Goal: Task Accomplishment & Management: Manage account settings

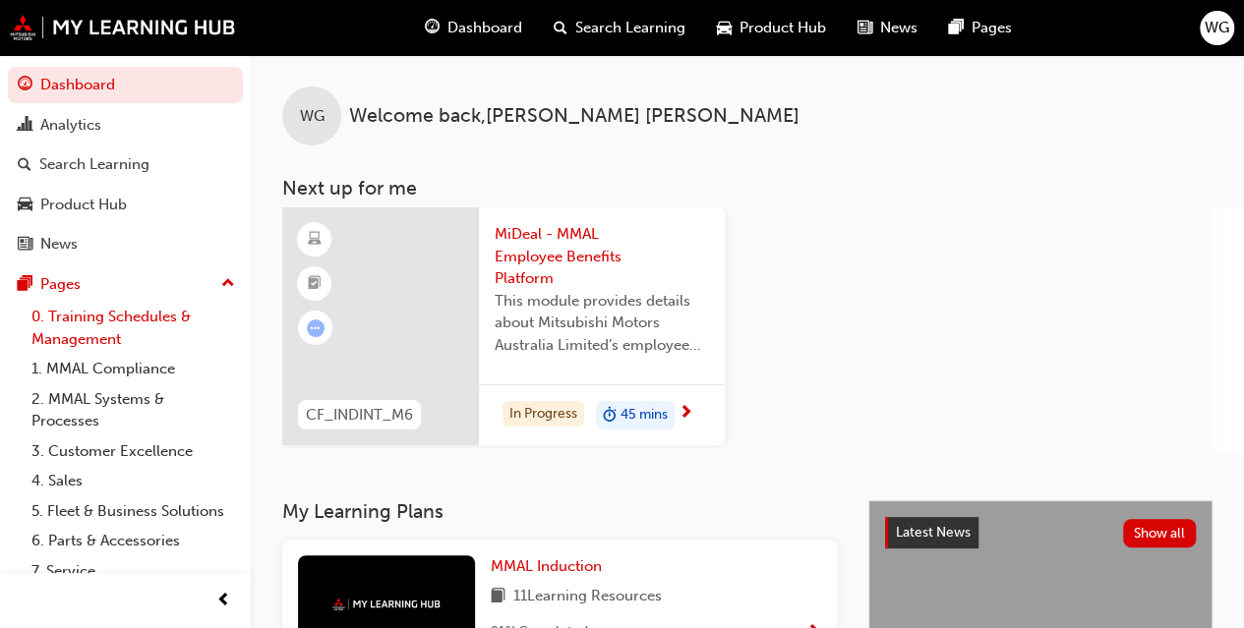
drag, startPoint x: 144, startPoint y: 315, endPoint x: 293, endPoint y: 406, distance: 175.2
click at [144, 316] on link "0. Training Schedules & Management" at bounding box center [133, 328] width 219 height 52
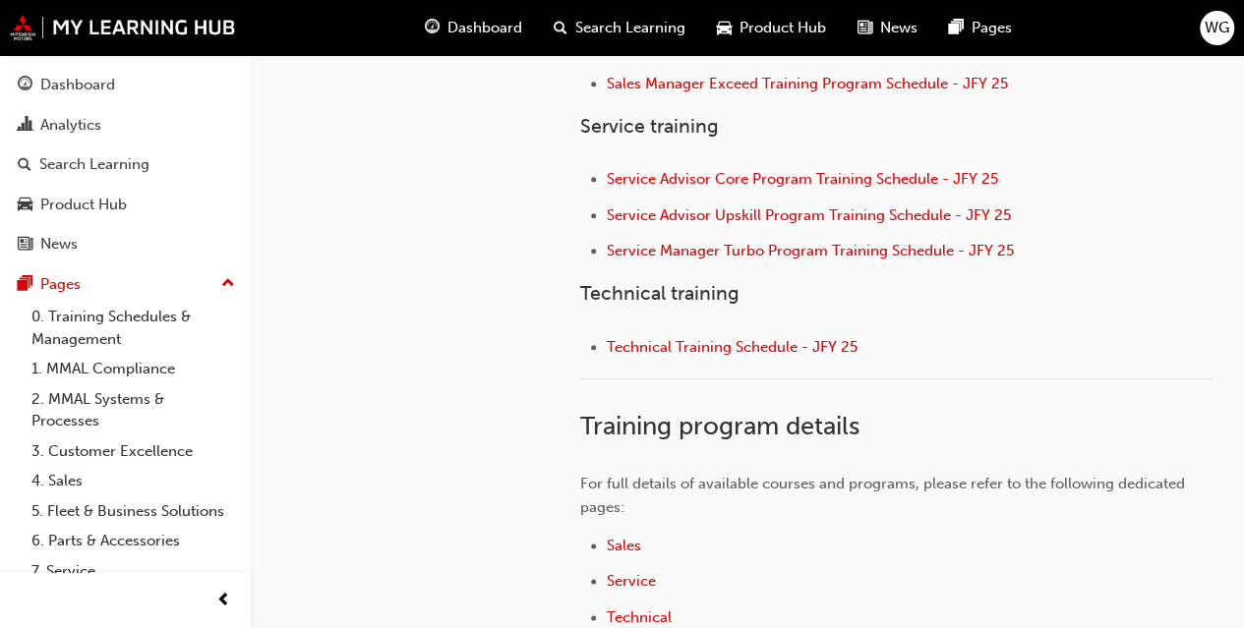
scroll to position [983, 0]
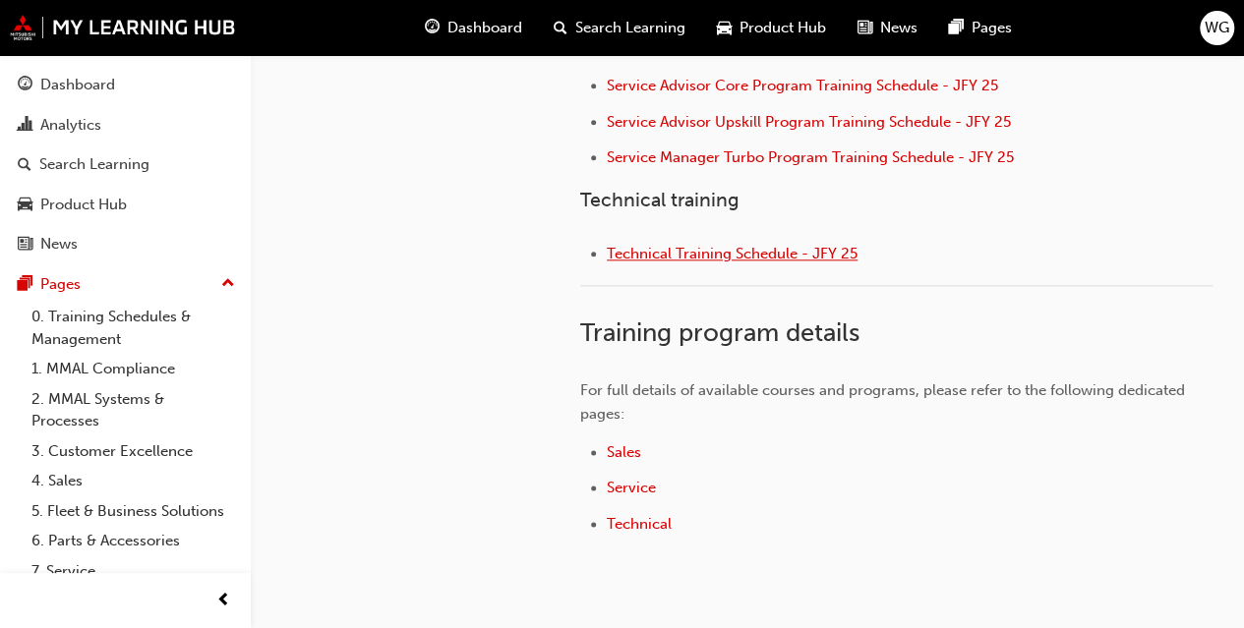
click at [677, 247] on span "Technical Training Schedule - JFY 25" at bounding box center [732, 254] width 251 height 18
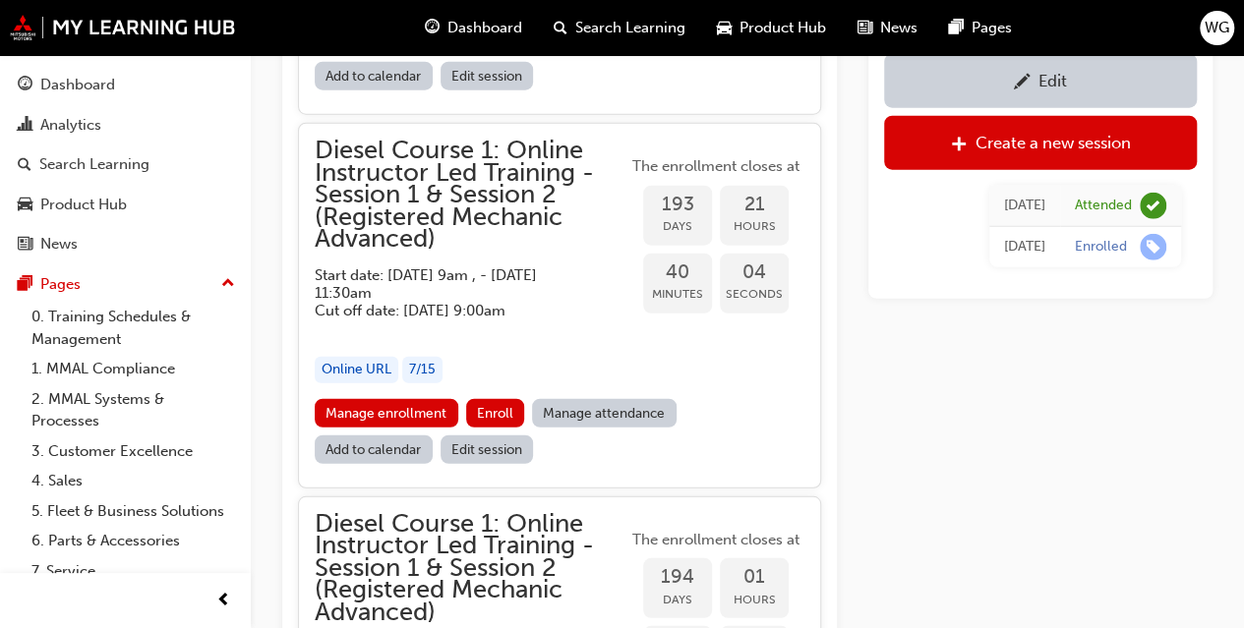
scroll to position [2813, 0]
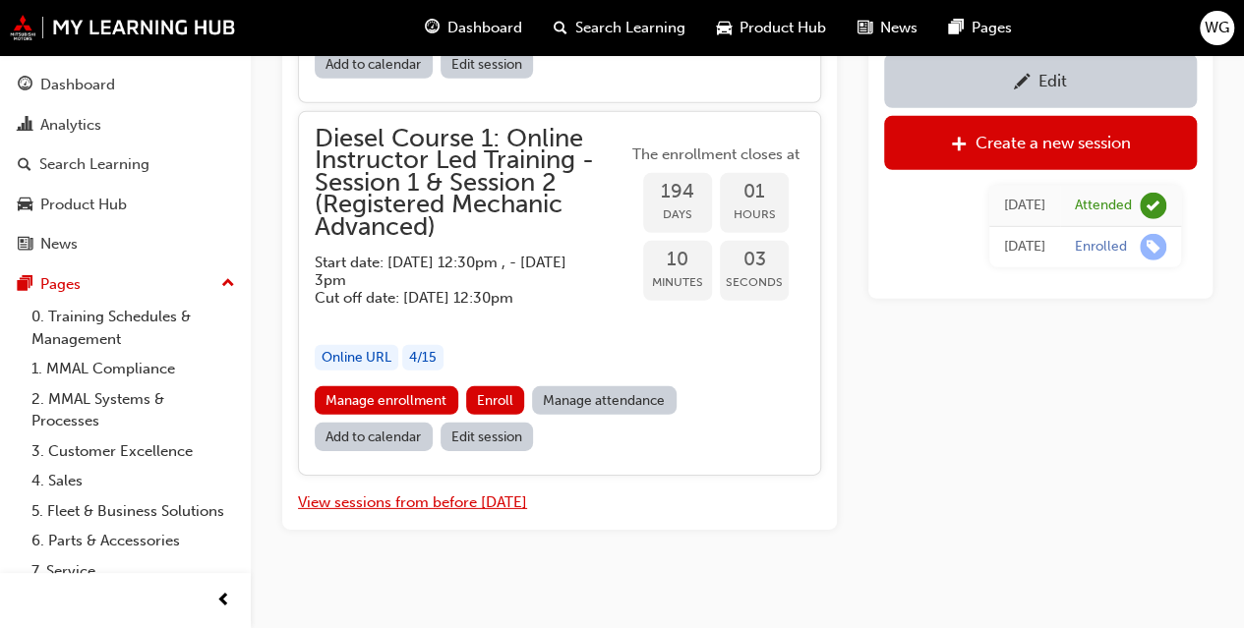
click at [453, 492] on button "View sessions from before [DATE]" at bounding box center [412, 503] width 229 height 23
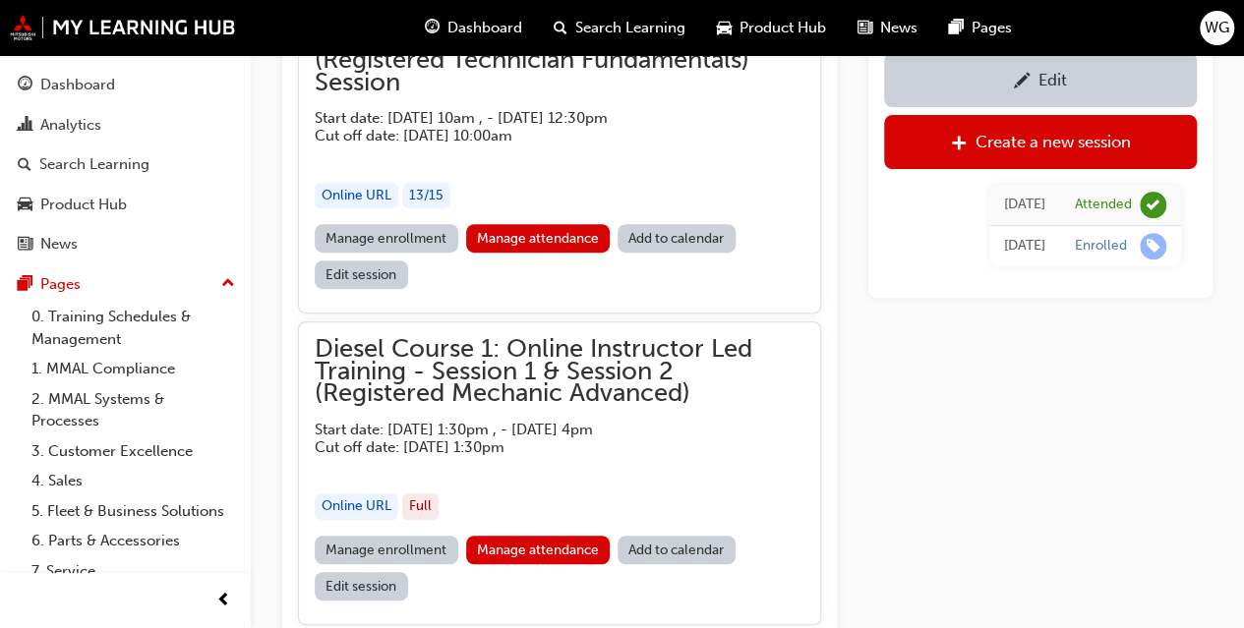
scroll to position [11443, 0]
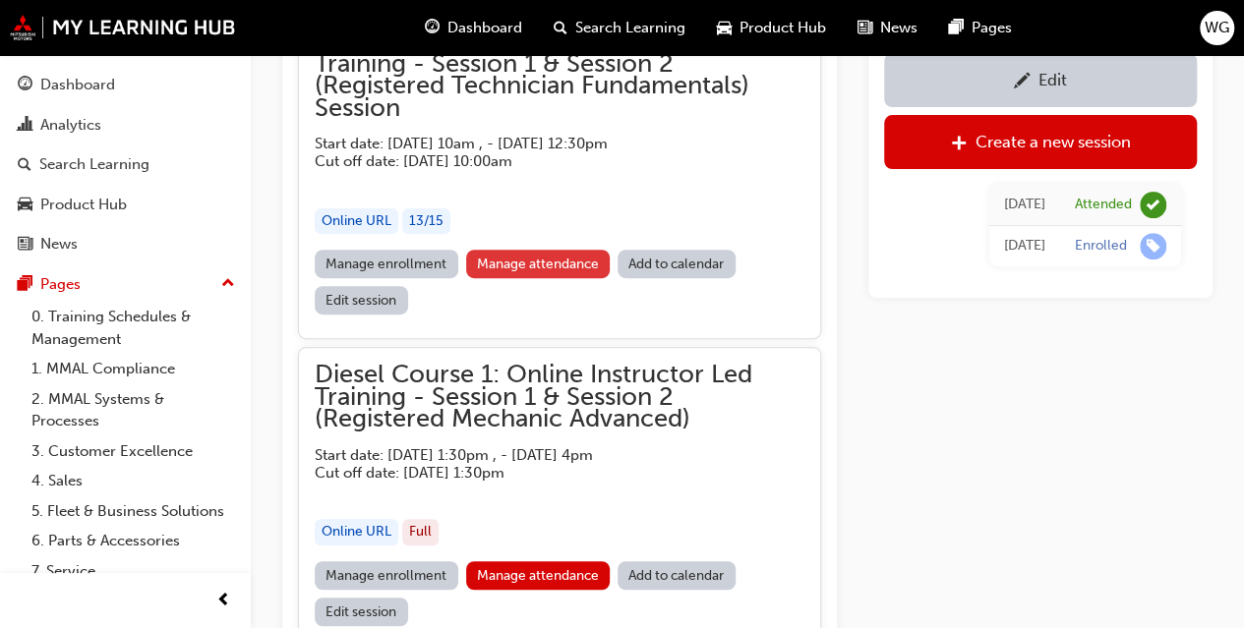
click at [566, 250] on link "Manage attendance" at bounding box center [538, 264] width 145 height 29
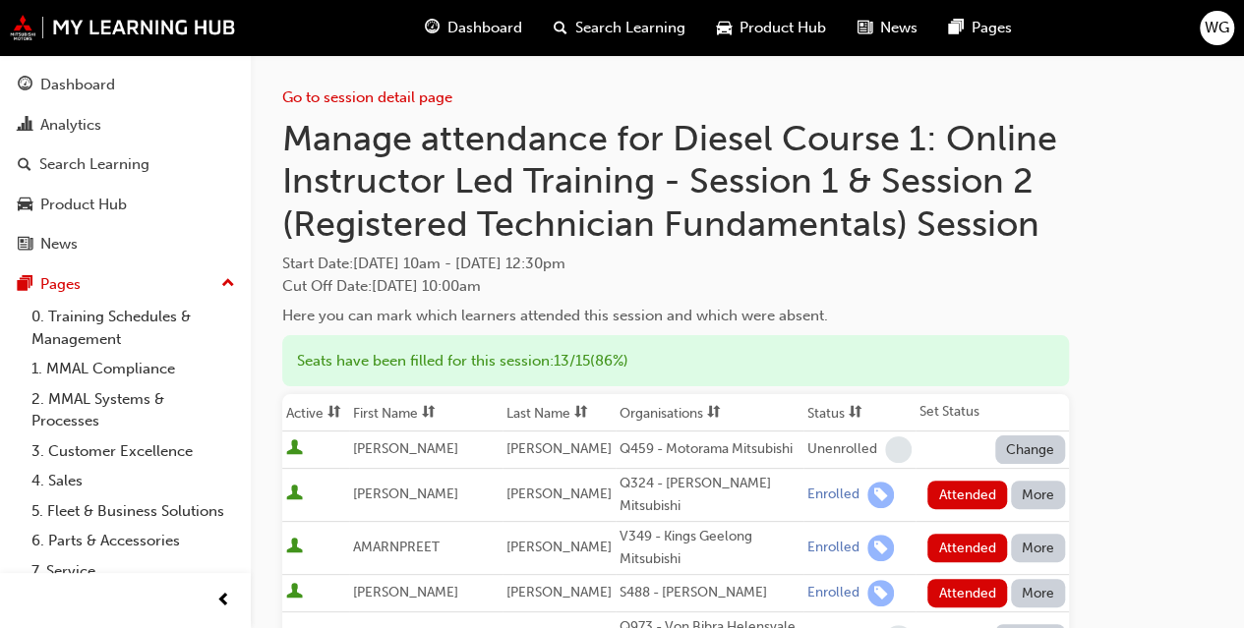
scroll to position [98, 0]
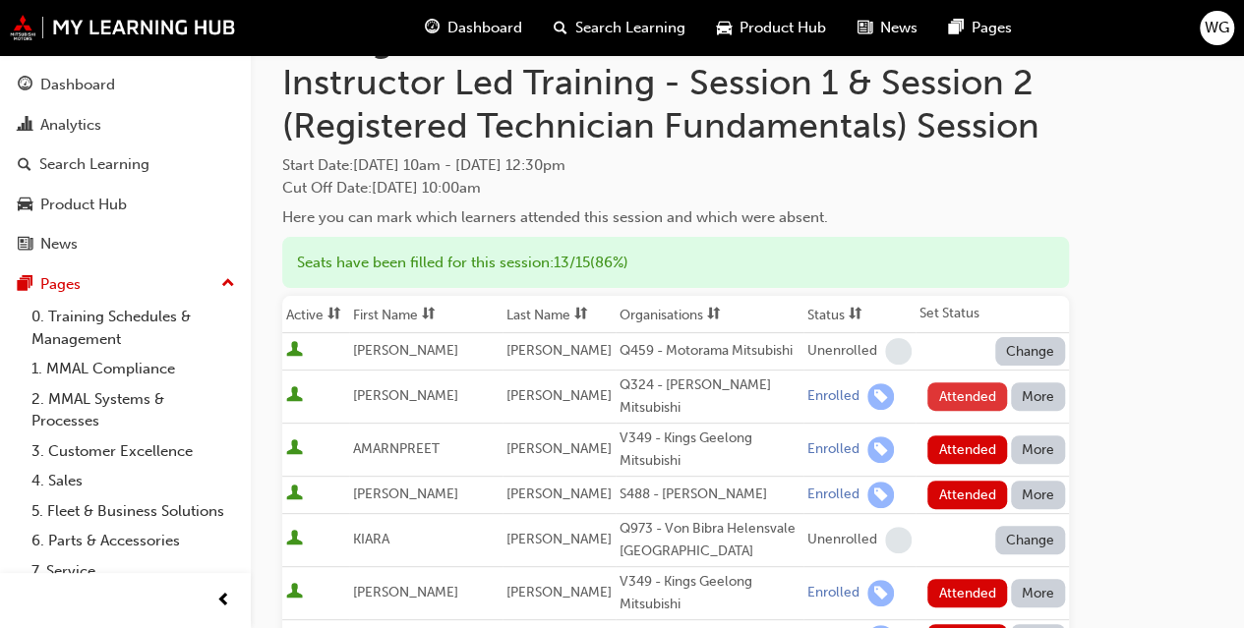
click at [954, 385] on button "Attended" at bounding box center [967, 397] width 80 height 29
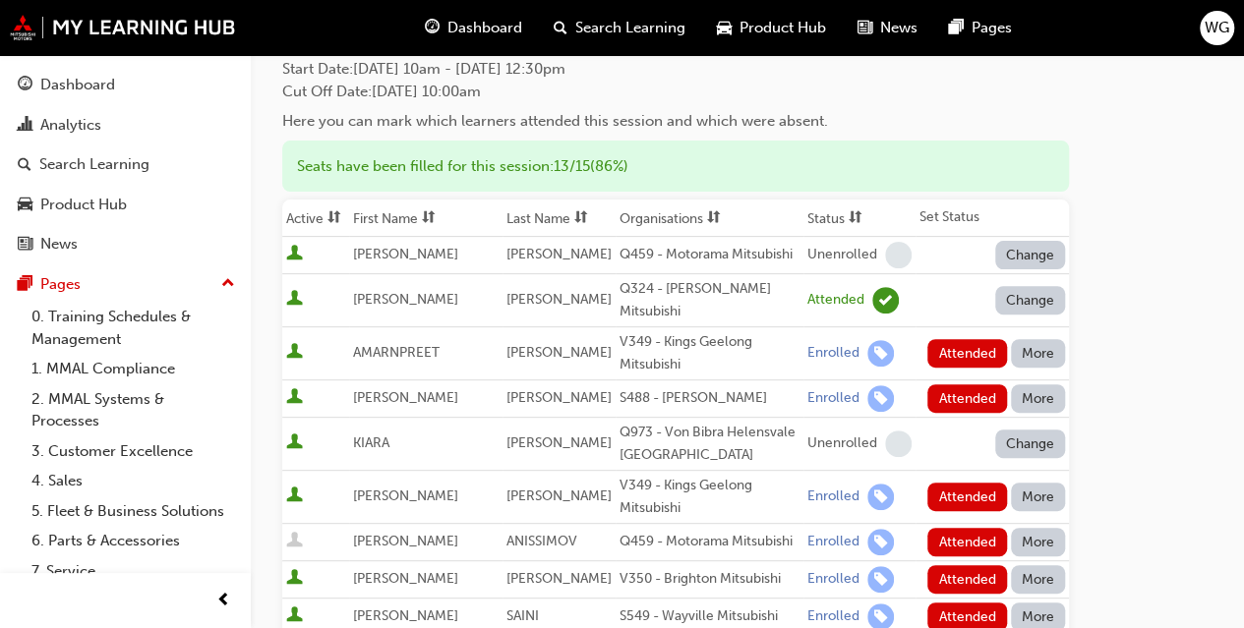
scroll to position [197, 0]
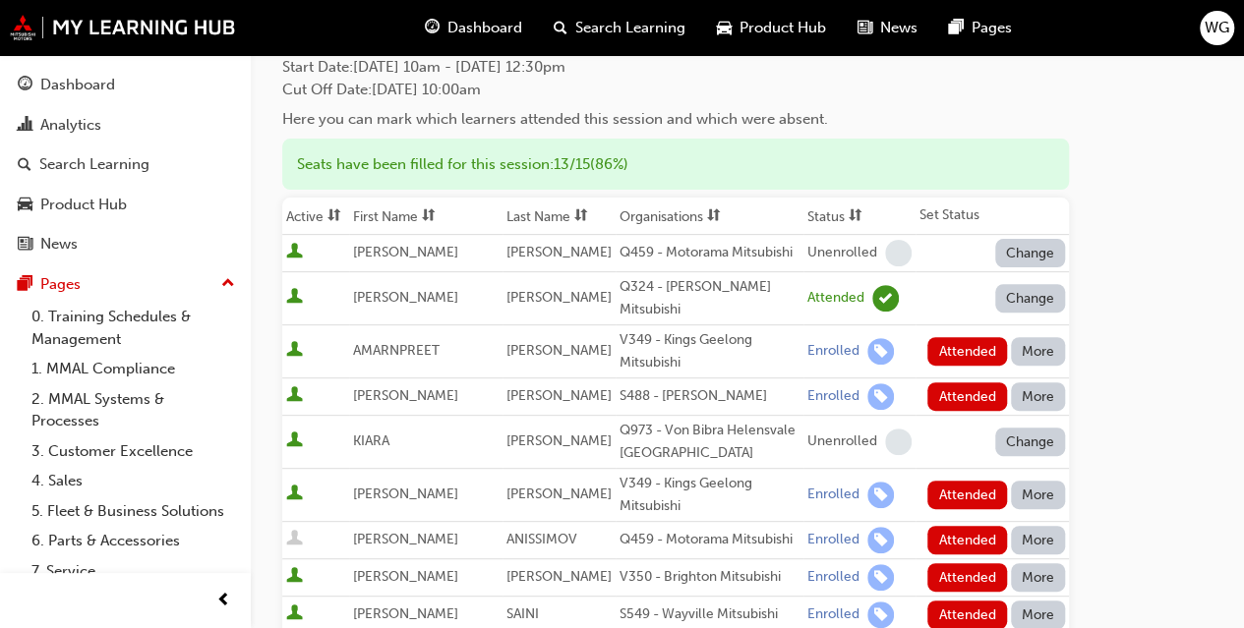
click at [1035, 339] on button "More" at bounding box center [1038, 351] width 55 height 29
click at [1017, 381] on div "Absent" at bounding box center [1009, 382] width 46 height 23
click at [960, 383] on button "Attended" at bounding box center [967, 397] width 80 height 29
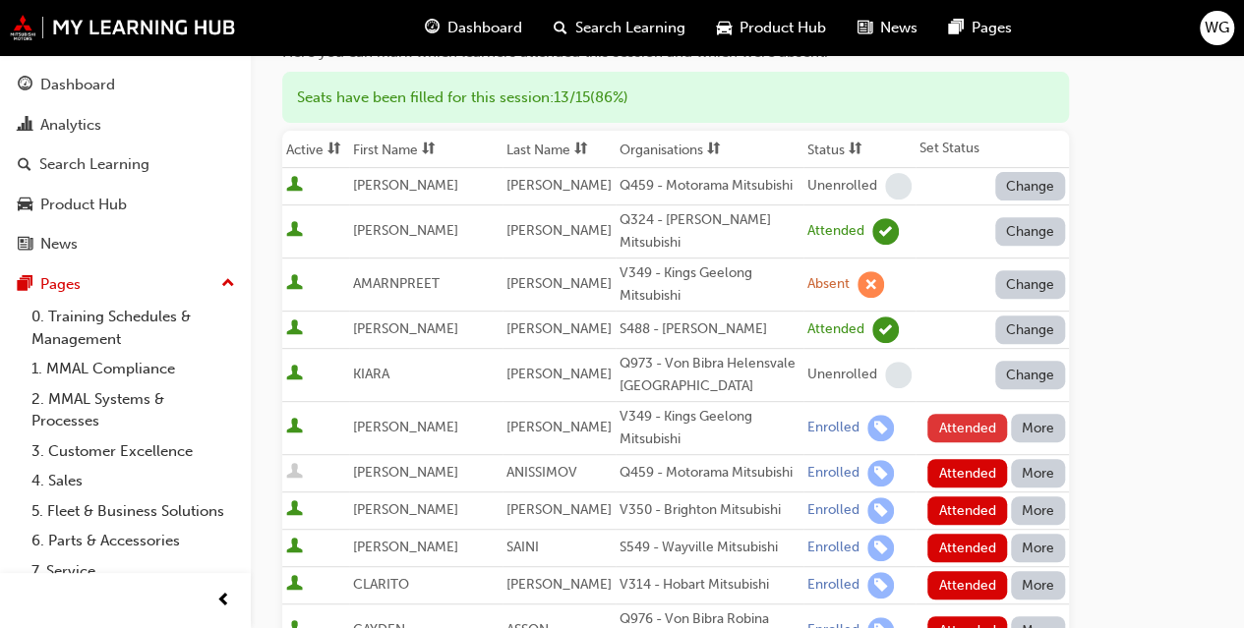
scroll to position [295, 0]
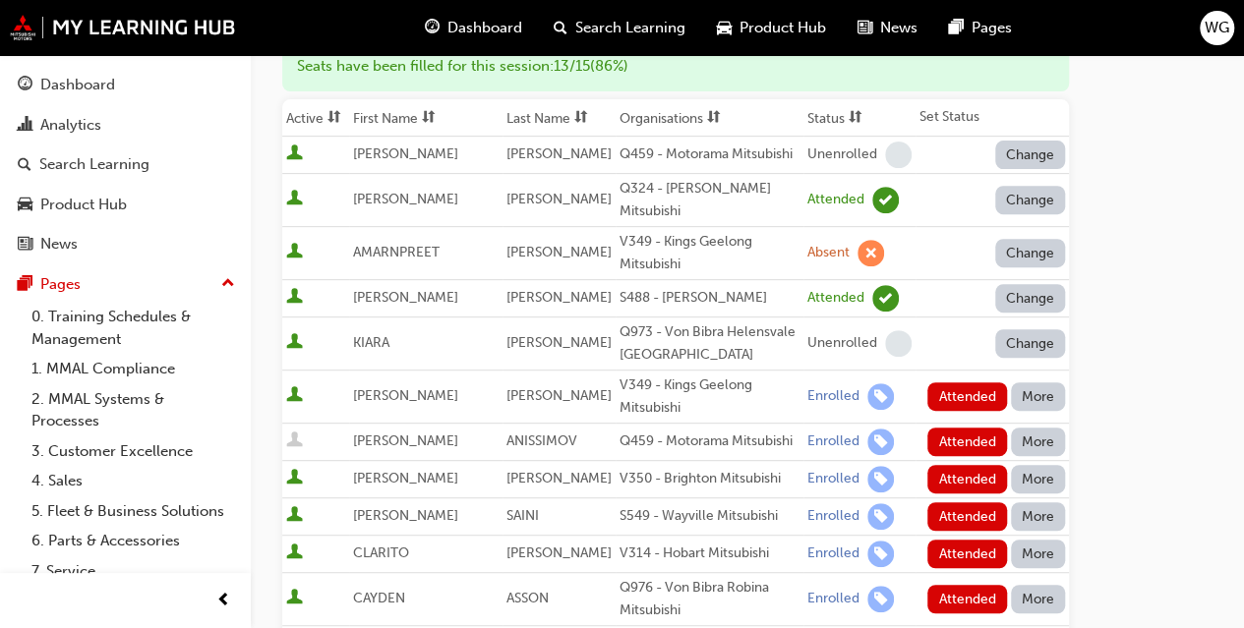
click at [1038, 383] on button "More" at bounding box center [1038, 397] width 55 height 29
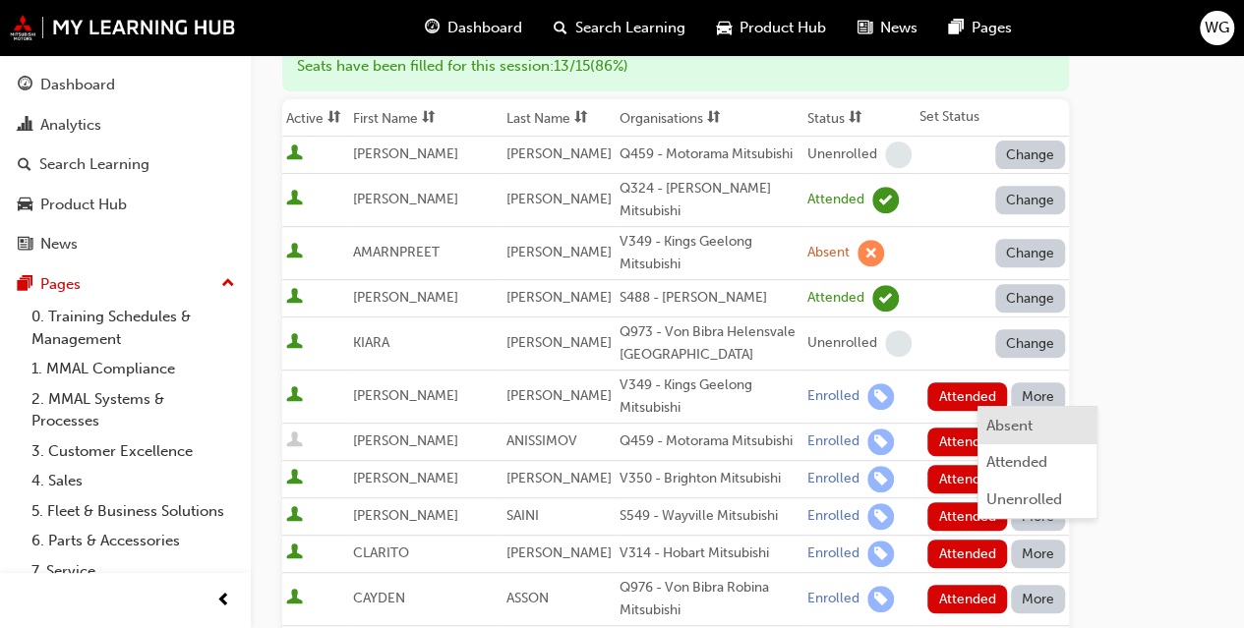
click at [1015, 425] on div "Absent" at bounding box center [1009, 426] width 46 height 23
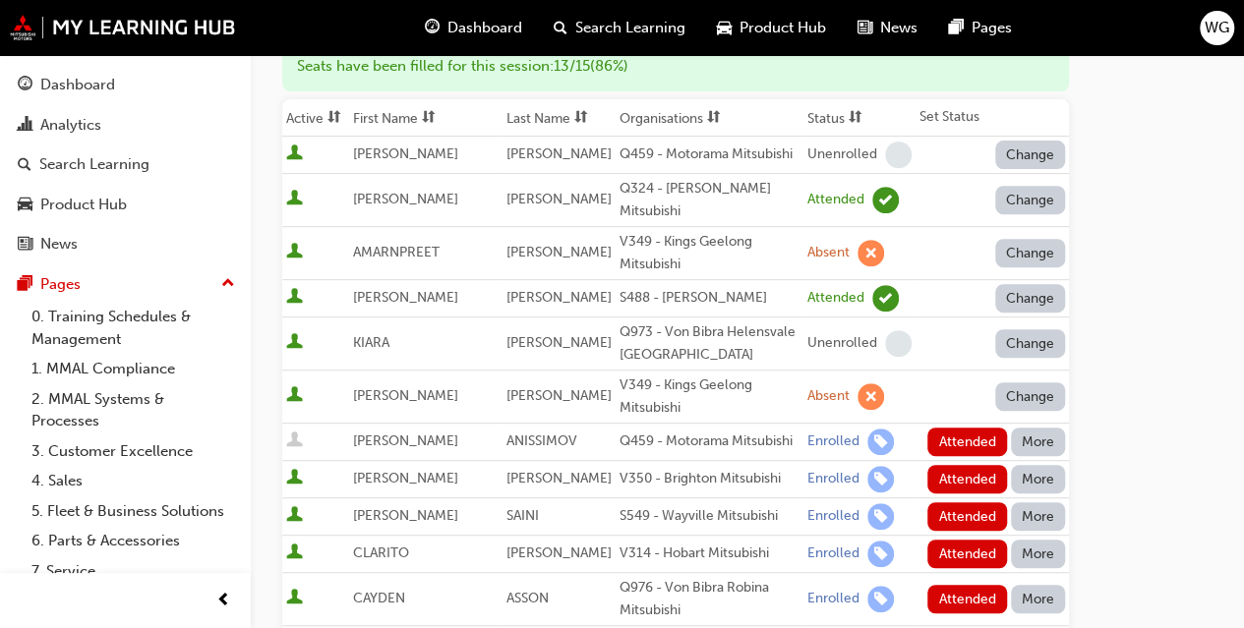
click at [1046, 428] on button "More" at bounding box center [1038, 442] width 55 height 29
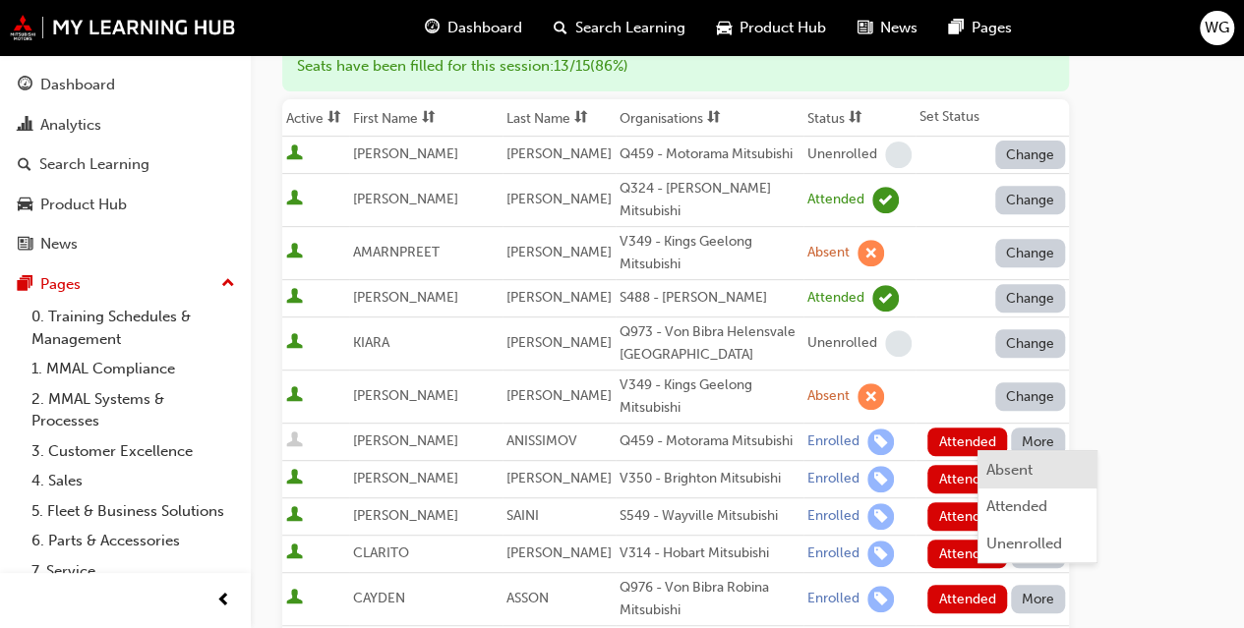
click at [1009, 471] on div "Absent" at bounding box center [1009, 470] width 46 height 23
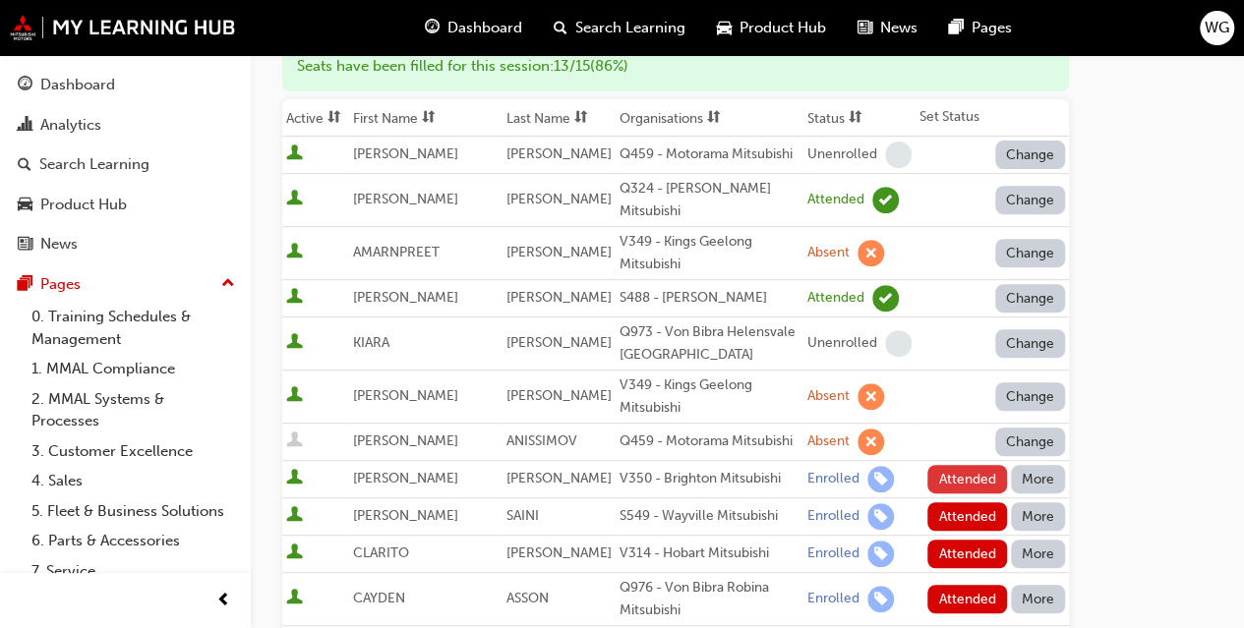
click at [965, 465] on button "Attended" at bounding box center [967, 479] width 80 height 29
click at [962, 502] on button "Attended" at bounding box center [967, 516] width 80 height 29
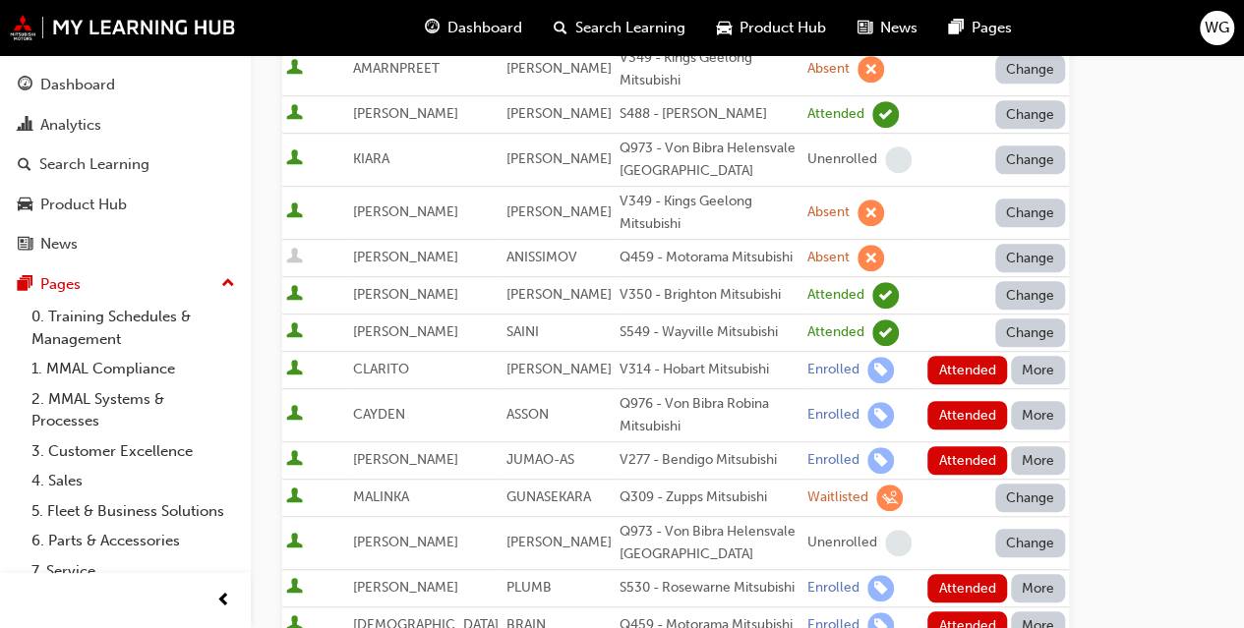
scroll to position [492, 0]
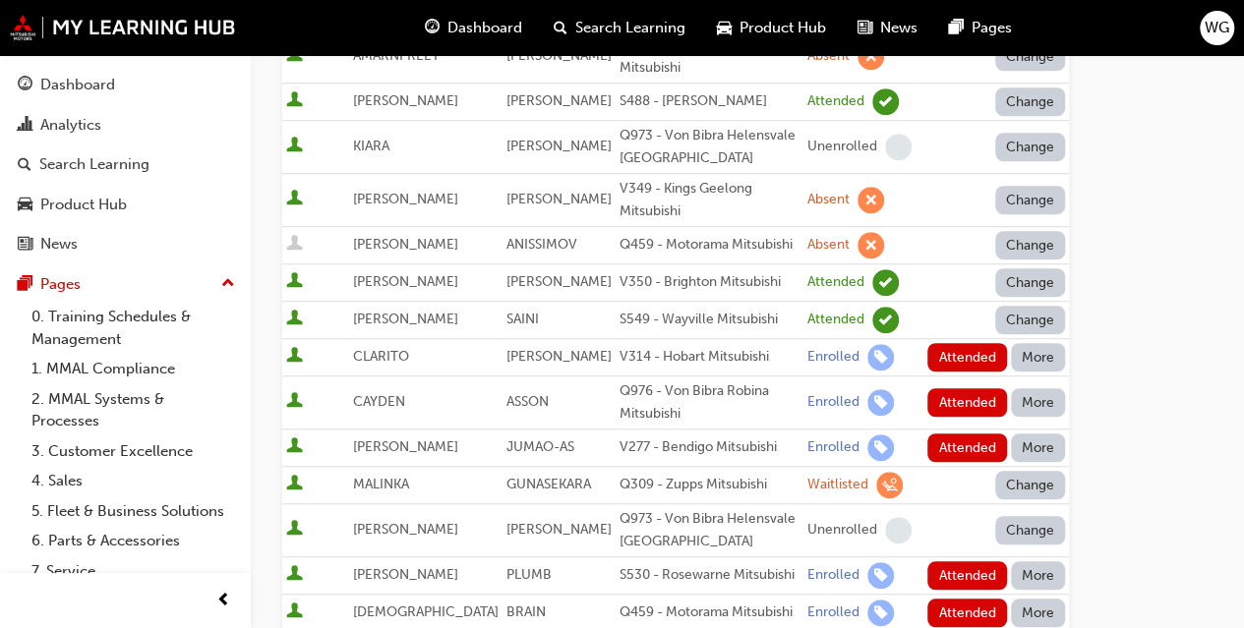
click at [1040, 343] on button "More" at bounding box center [1038, 357] width 55 height 29
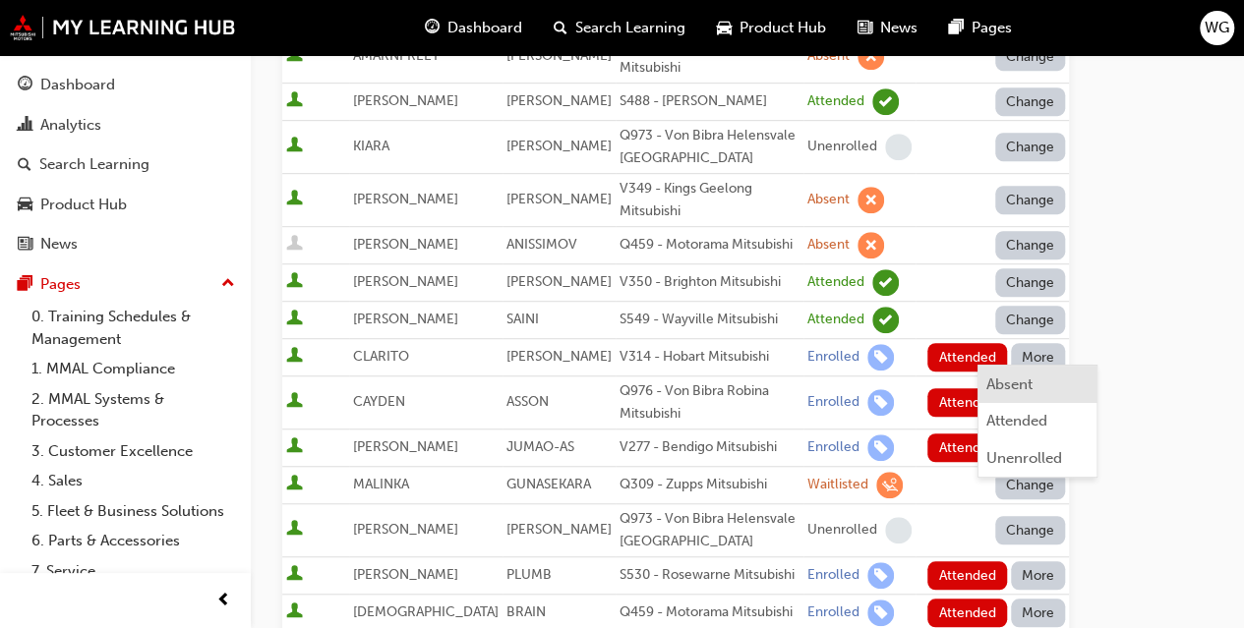
click at [1009, 391] on div "Absent" at bounding box center [1009, 385] width 46 height 23
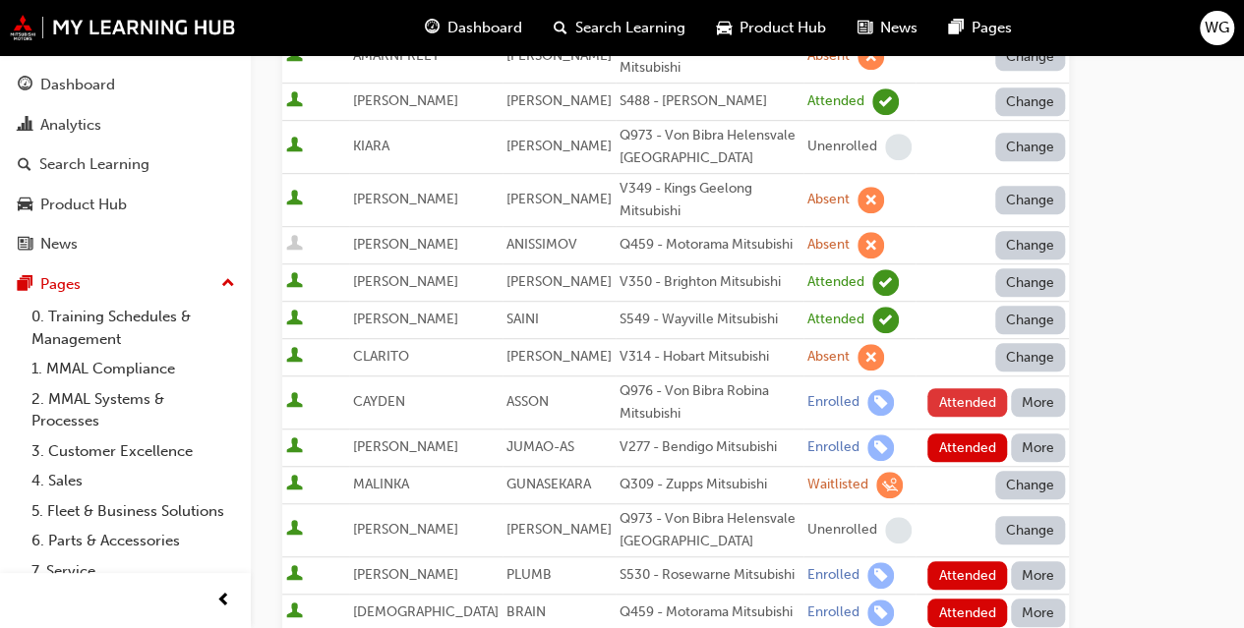
click at [961, 388] on button "Attended" at bounding box center [967, 402] width 80 height 29
click at [1054, 434] on button "More" at bounding box center [1038, 448] width 55 height 29
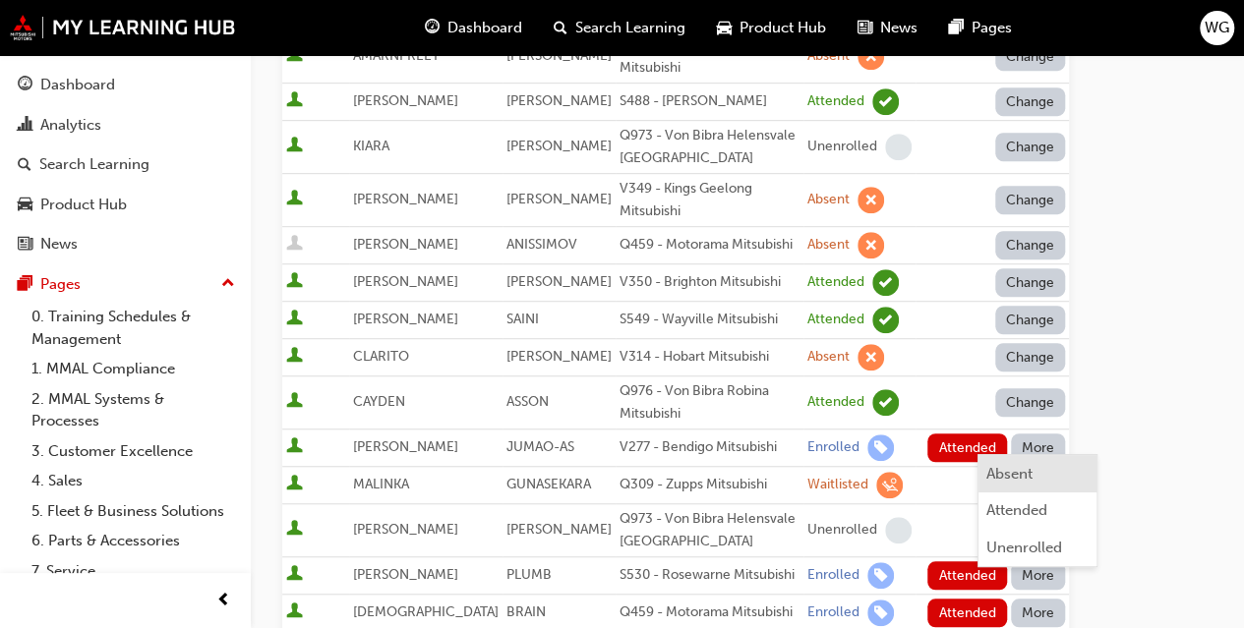
click at [1019, 471] on div "Absent" at bounding box center [1009, 474] width 46 height 23
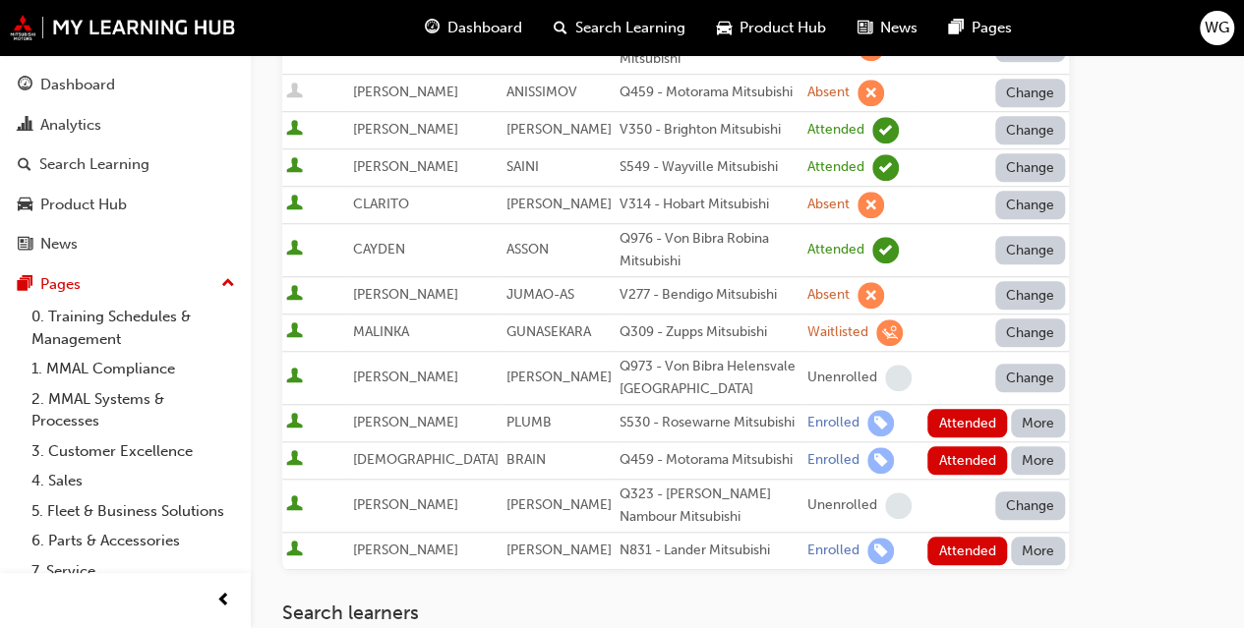
scroll to position [688, 0]
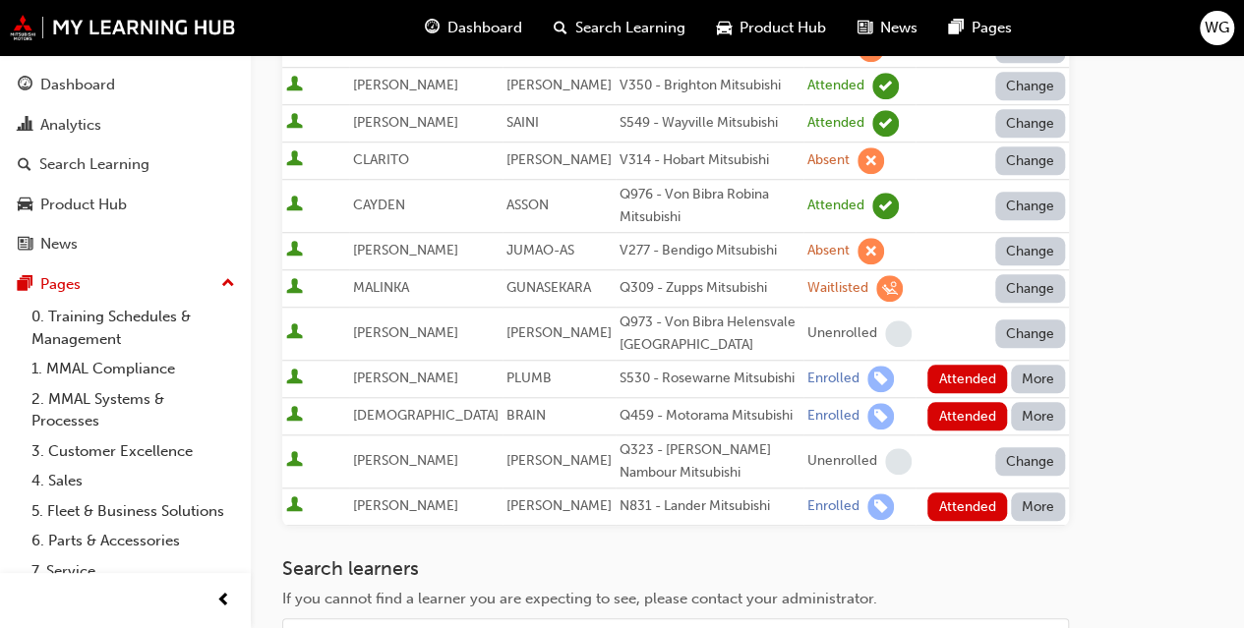
click at [1042, 365] on button "More" at bounding box center [1038, 379] width 55 height 29
click at [1025, 403] on div "Absent" at bounding box center [1009, 404] width 46 height 23
click at [1029, 402] on button "More" at bounding box center [1038, 416] width 55 height 29
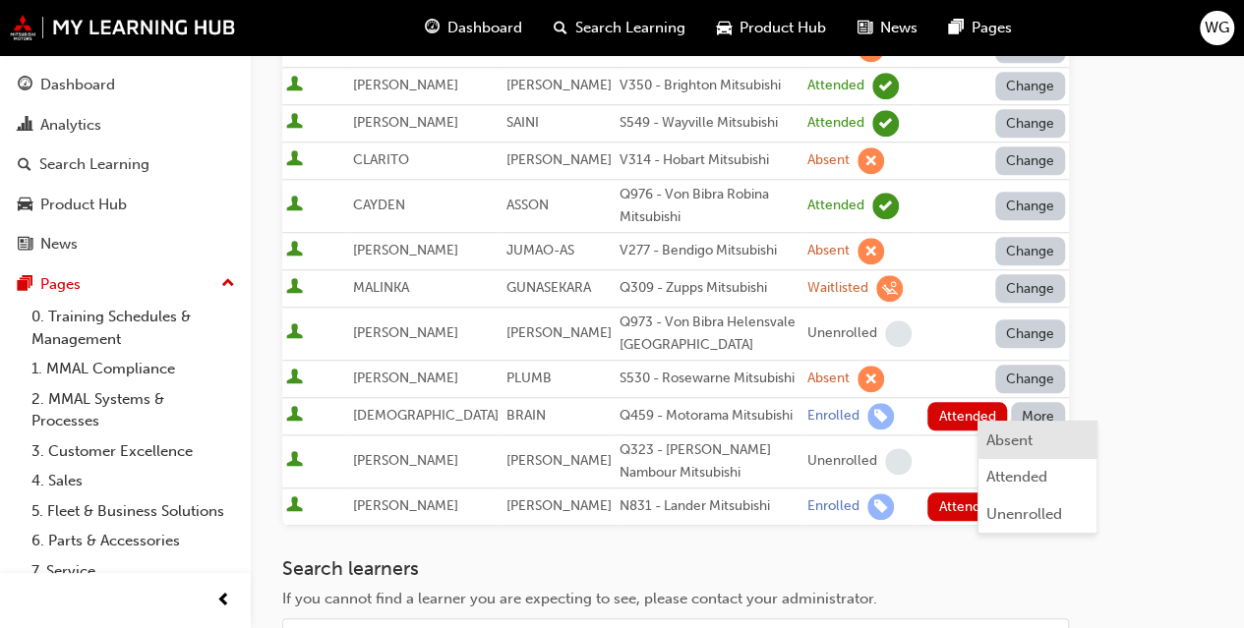
click at [1014, 443] on div "Absent" at bounding box center [1009, 441] width 46 height 23
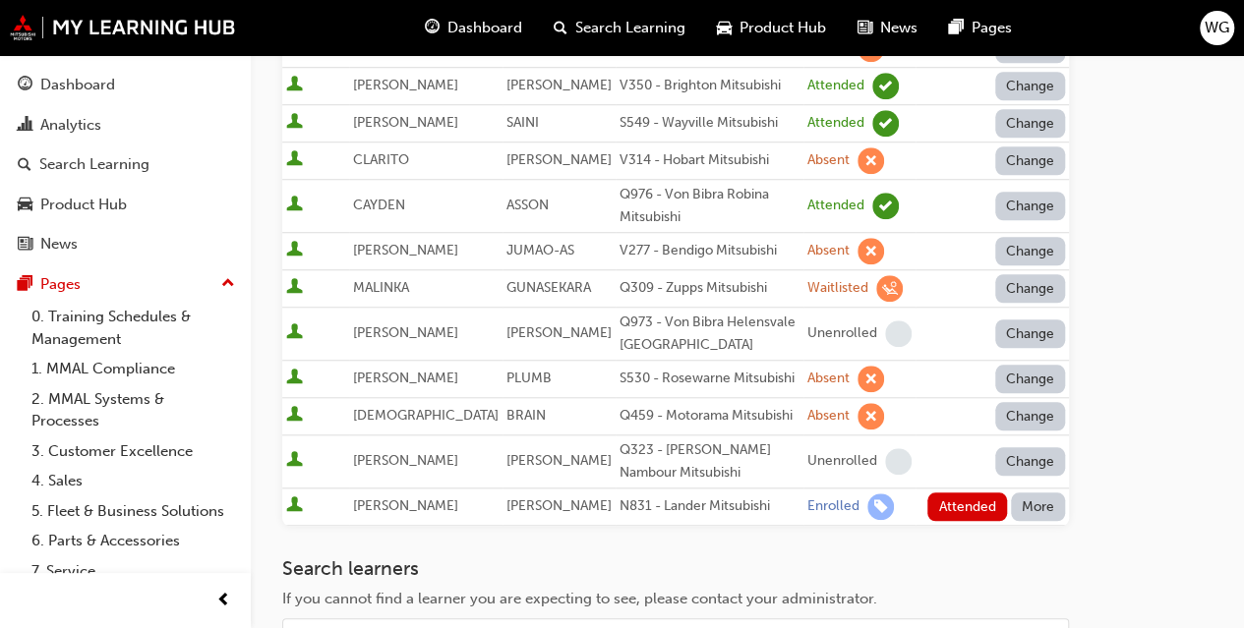
click at [1031, 493] on button "More" at bounding box center [1038, 507] width 55 height 29
click at [1001, 525] on div "Absent" at bounding box center [1009, 530] width 46 height 23
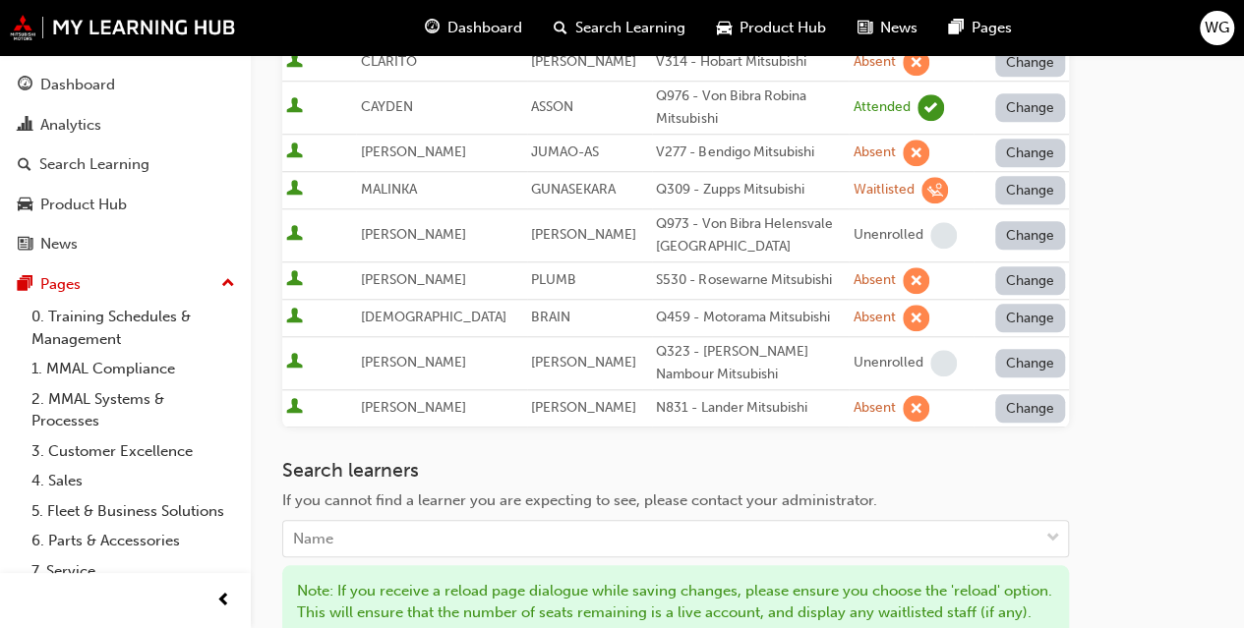
scroll to position [1099, 0]
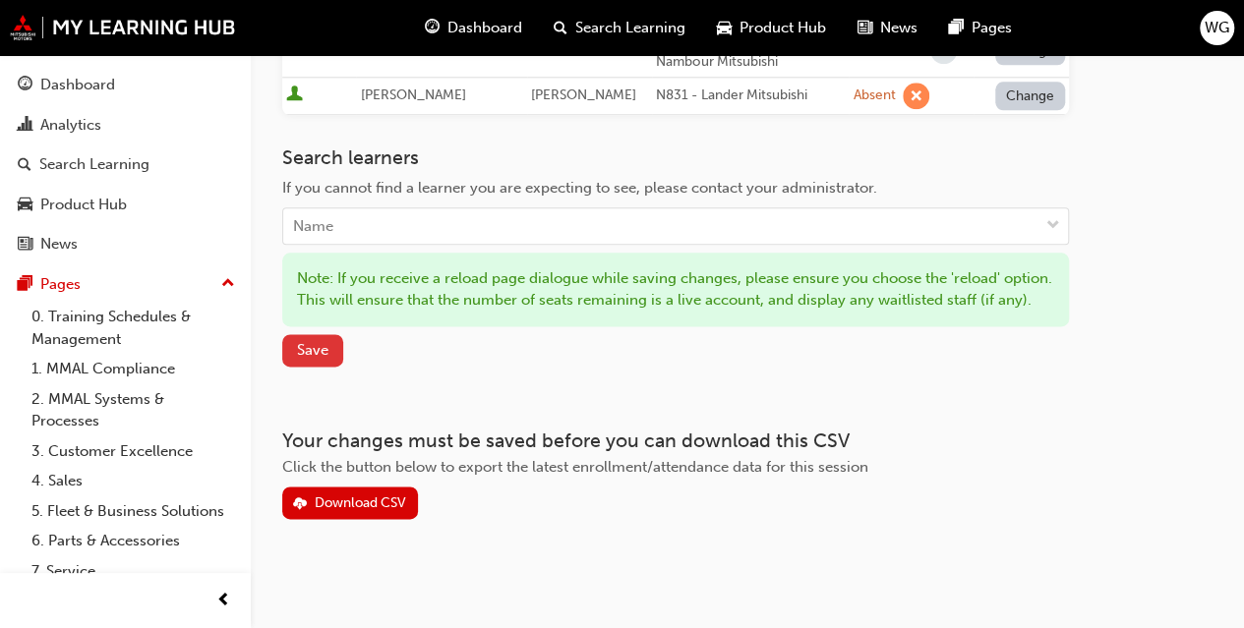
click at [315, 345] on span "Save" at bounding box center [312, 350] width 31 height 18
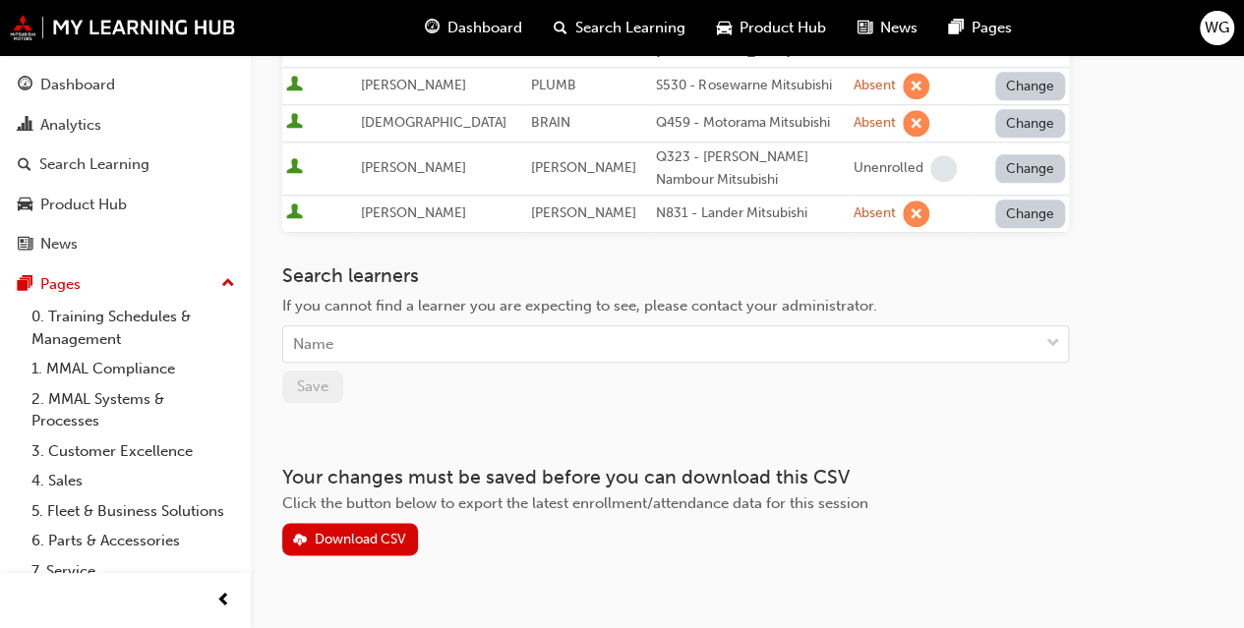
scroll to position [995, 0]
